Goal: Find specific page/section: Find specific page/section

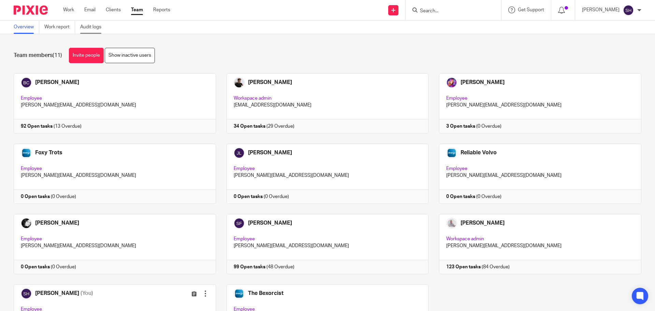
click at [88, 27] on link "Audit logs" at bounding box center [93, 26] width 26 height 13
